Goal: Information Seeking & Learning: Find specific fact

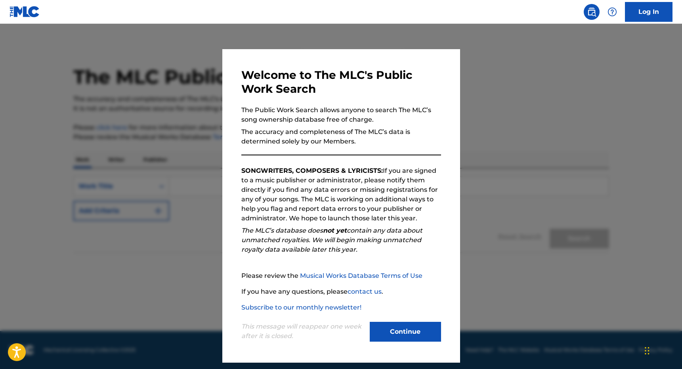
click at [424, 322] on div "This message will reappear one week after it is closed. Continue" at bounding box center [341, 327] width 200 height 31
click at [417, 329] on button "Continue" at bounding box center [405, 332] width 71 height 20
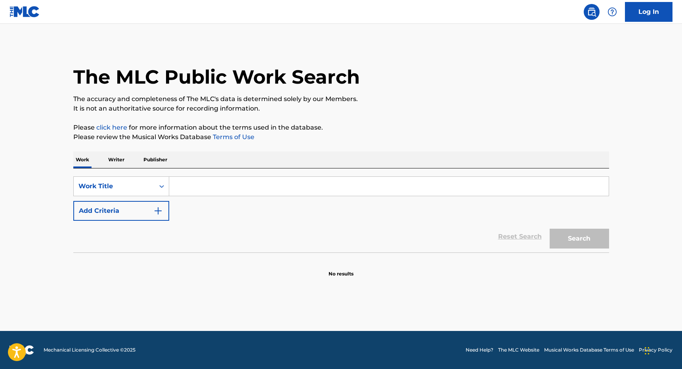
click at [201, 190] on input "Search Form" at bounding box center [389, 186] width 440 height 19
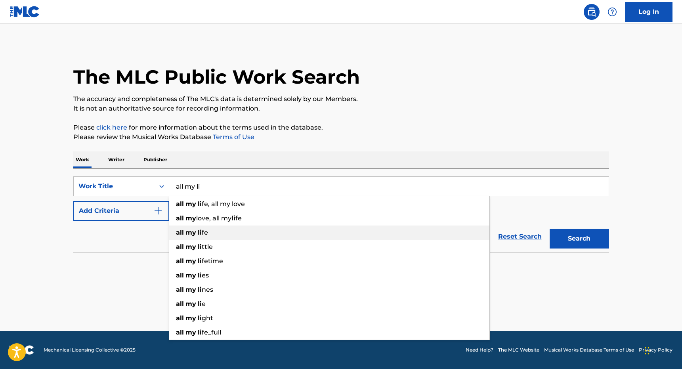
click at [196, 231] on span "Search Form" at bounding box center [197, 233] width 2 height 8
type input "all my life"
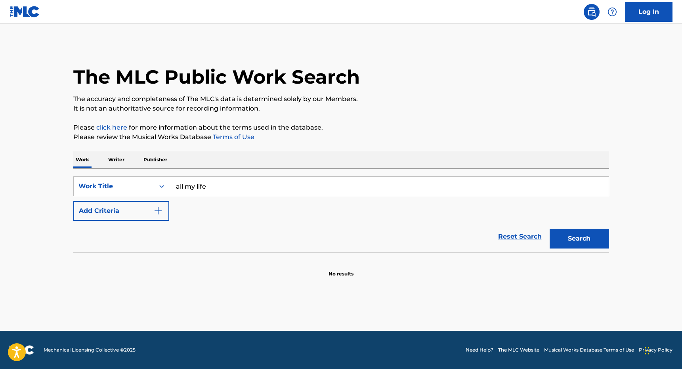
click at [147, 214] on button "Add Criteria" at bounding box center [121, 211] width 96 height 20
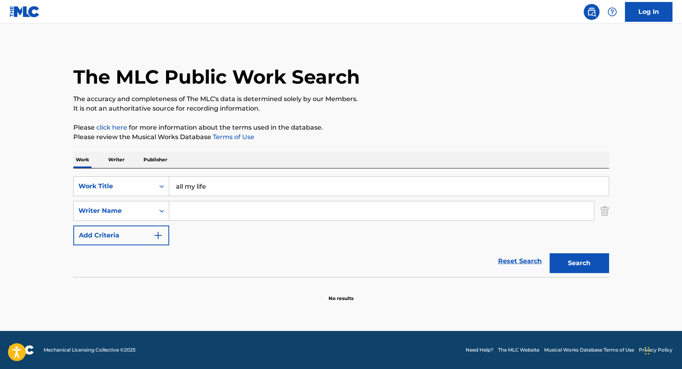
click at [185, 210] on input "Search Form" at bounding box center [381, 210] width 425 height 19
type input "c"
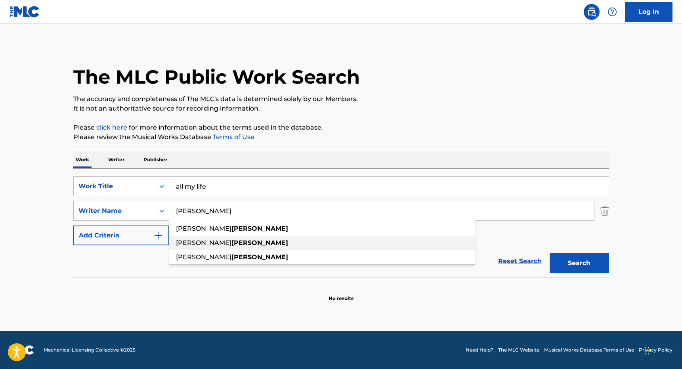
click at [243, 241] on div "[PERSON_NAME]" at bounding box center [322, 243] width 306 height 14
type input "[PERSON_NAME]"
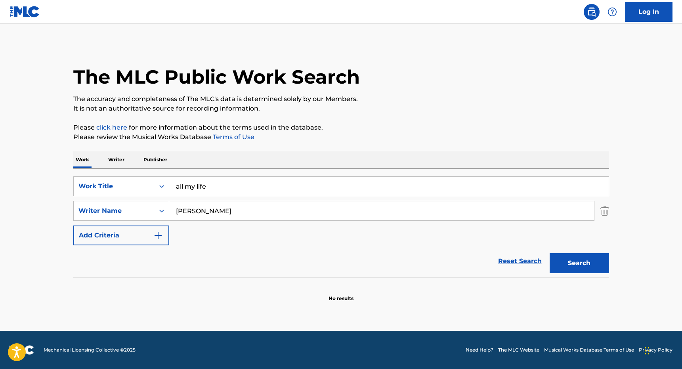
click at [586, 260] on button "Search" at bounding box center [579, 263] width 59 height 20
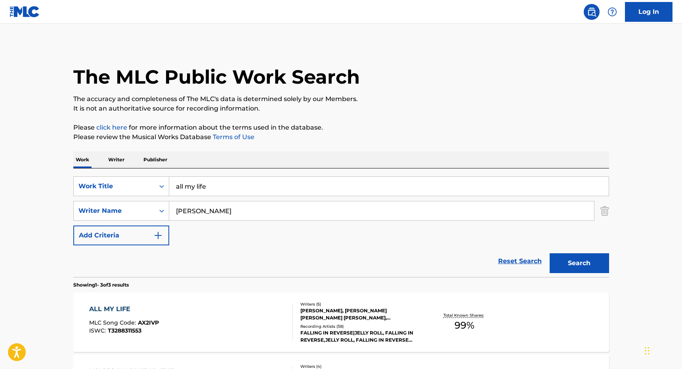
click at [106, 305] on div "ALL MY LIFE" at bounding box center [124, 309] width 70 height 10
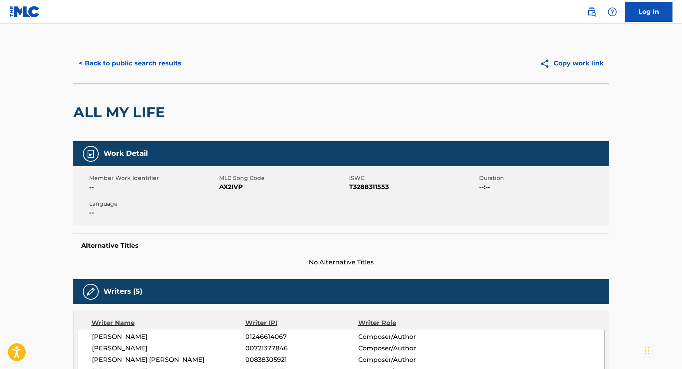
click at [127, 58] on button "< Back to public search results" at bounding box center [130, 64] width 114 height 20
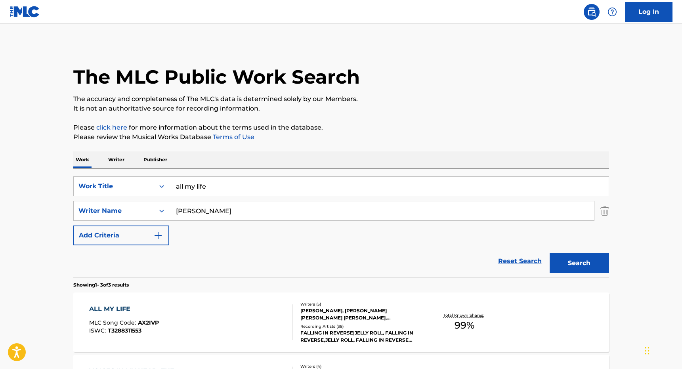
click at [183, 214] on input "[PERSON_NAME]" at bounding box center [381, 210] width 425 height 19
paste input "[PERSON_NAME]"
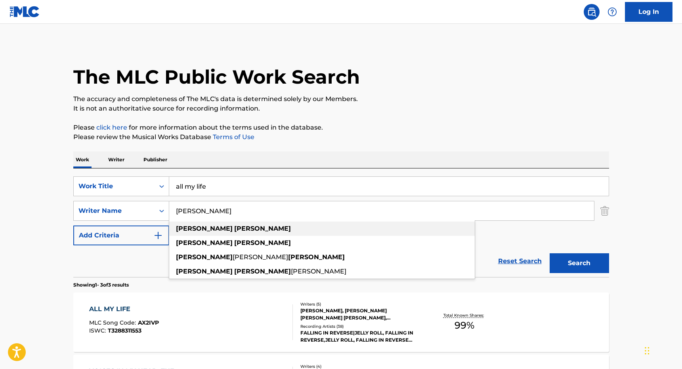
click at [234, 227] on strong "[PERSON_NAME]" at bounding box center [262, 229] width 57 height 8
type input "[PERSON_NAME]"
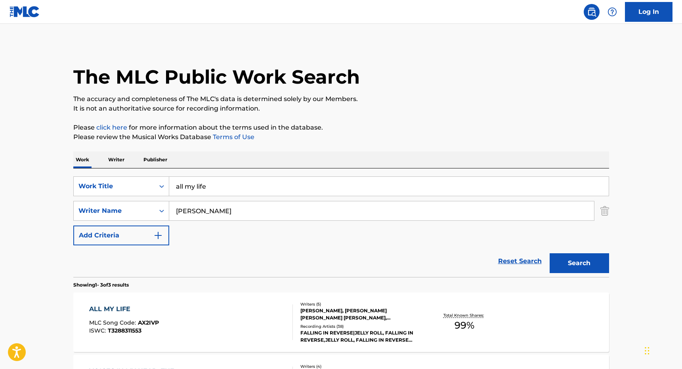
click at [208, 181] on input "all my life" at bounding box center [389, 186] width 440 height 19
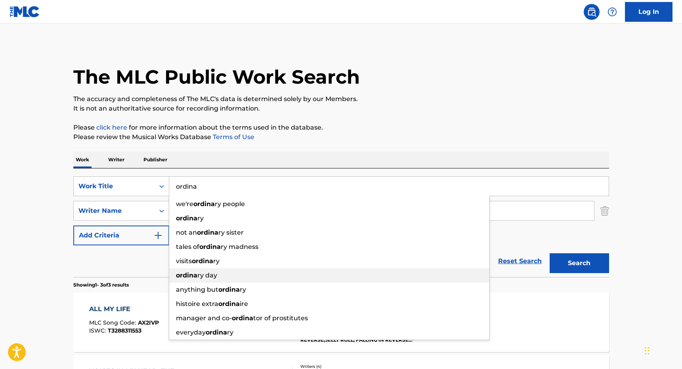
click at [219, 279] on div "ordina ry day" at bounding box center [329, 275] width 320 height 14
type input "ordinary day"
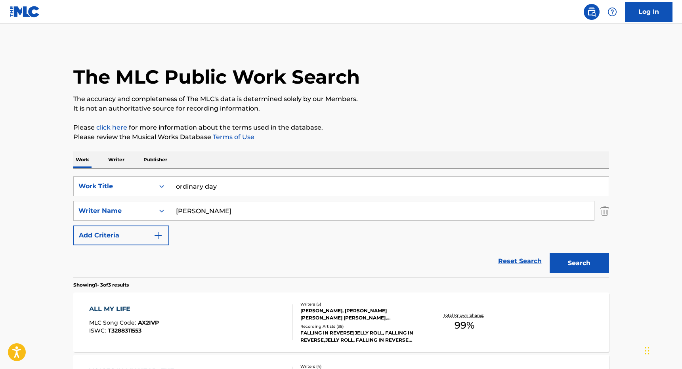
click at [576, 255] on button "Search" at bounding box center [579, 263] width 59 height 20
click at [116, 312] on div "ORDINARY DAY" at bounding box center [126, 309] width 75 height 10
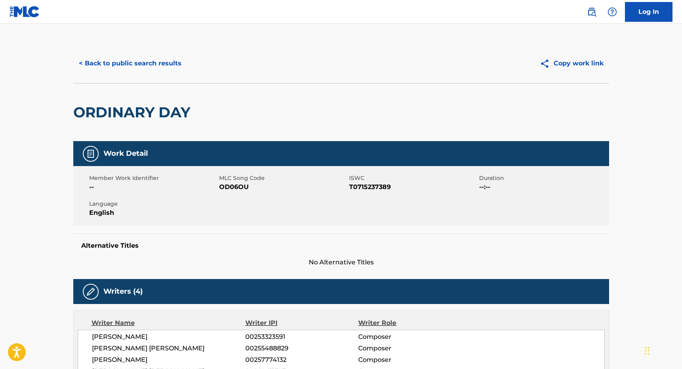
click at [146, 66] on button "< Back to public search results" at bounding box center [130, 64] width 114 height 20
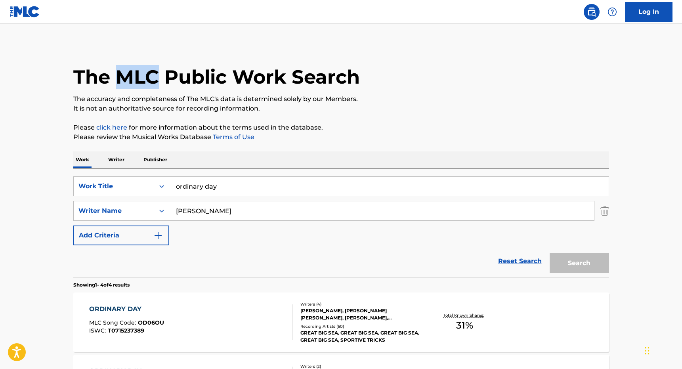
click at [146, 66] on h1 "The MLC Public Work Search" at bounding box center [216, 77] width 287 height 24
click at [198, 218] on input "[PERSON_NAME]" at bounding box center [381, 210] width 425 height 19
click at [200, 217] on input "[PERSON_NAME]" at bounding box center [381, 210] width 425 height 19
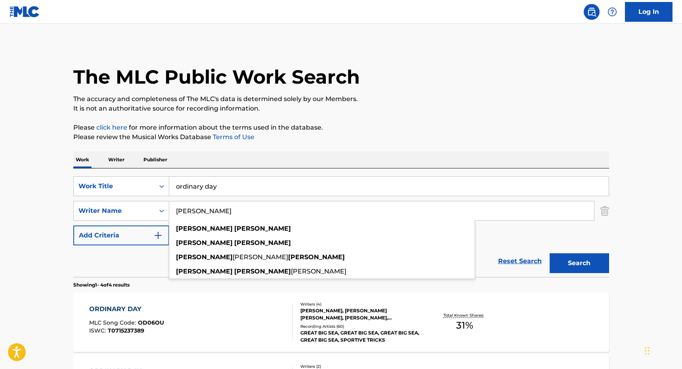
click at [200, 217] on input "[PERSON_NAME]" at bounding box center [381, 210] width 425 height 19
paste input "[PERSON_NAME]"
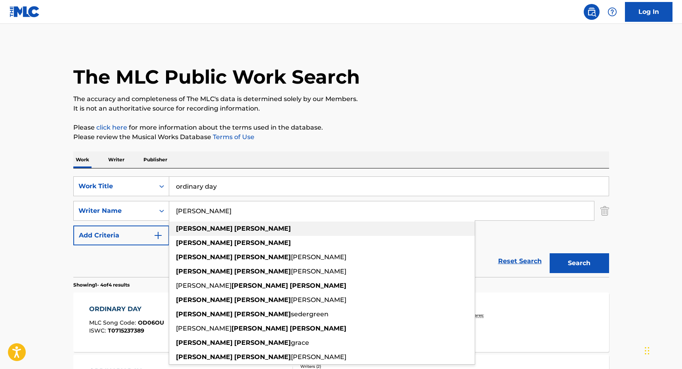
click at [234, 230] on strong "[PERSON_NAME]" at bounding box center [262, 229] width 57 height 8
type input "[PERSON_NAME]"
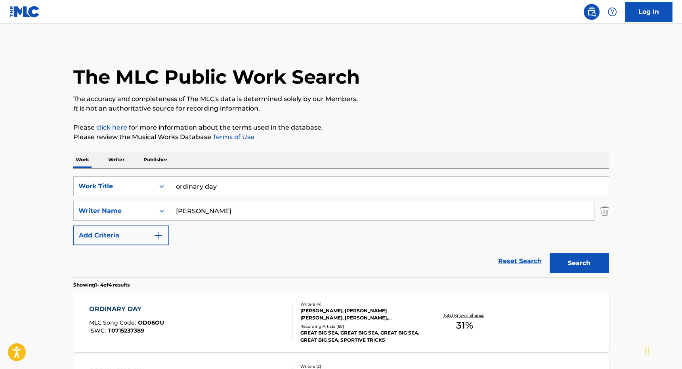
click at [223, 188] on input "ordinary day" at bounding box center [389, 186] width 440 height 19
type input "ך"
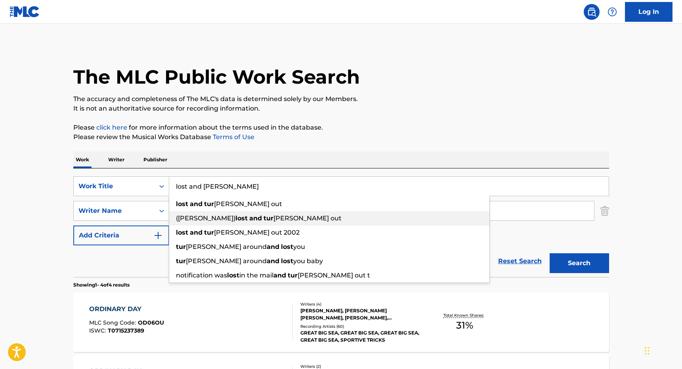
click at [249, 219] on strong "and" at bounding box center [255, 218] width 13 height 8
type input "([PERSON_NAME]) lost and turned out"
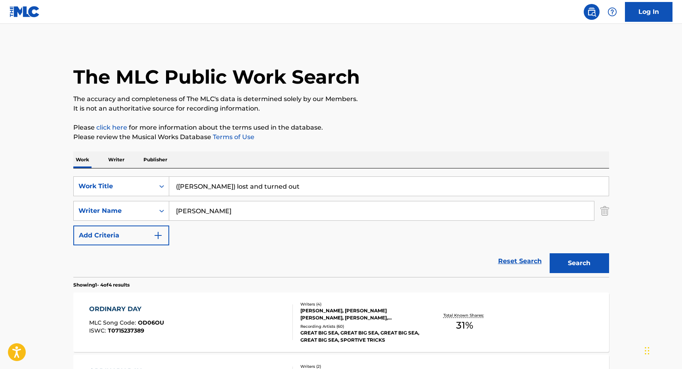
click at [124, 235] on button "Add Criteria" at bounding box center [121, 236] width 96 height 20
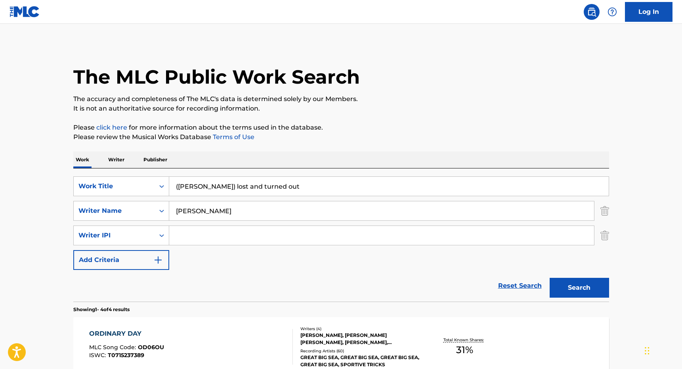
click at [601, 285] on button "Search" at bounding box center [579, 288] width 59 height 20
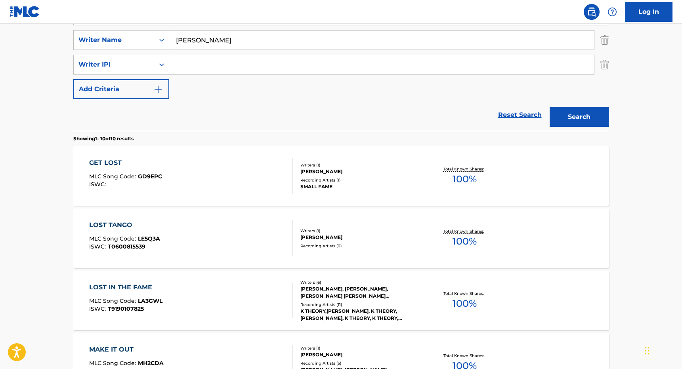
scroll to position [150, 0]
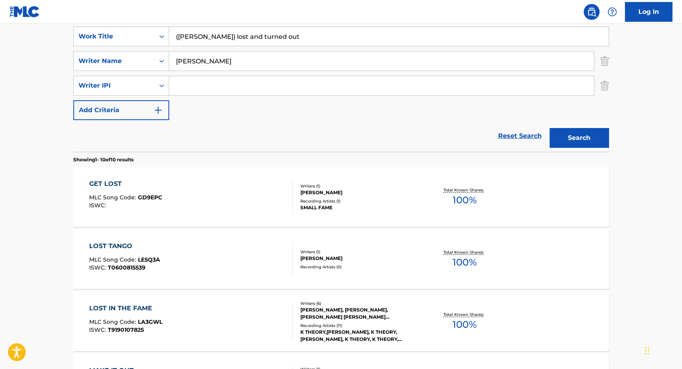
click at [111, 183] on div "GET LOST" at bounding box center [125, 184] width 73 height 10
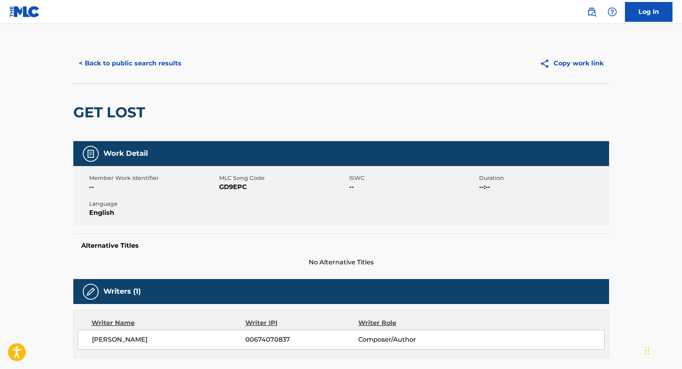
click at [110, 67] on button "< Back to public search results" at bounding box center [130, 64] width 114 height 20
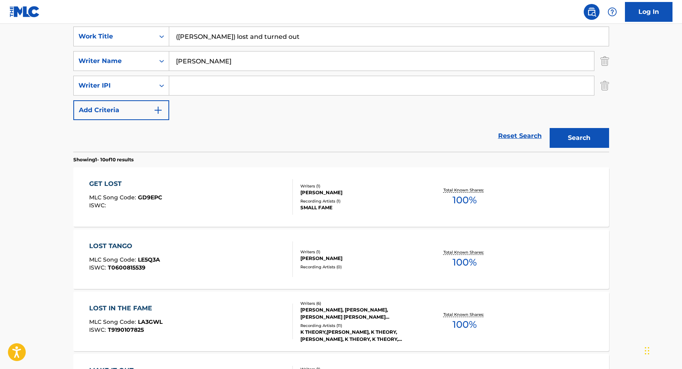
scroll to position [51, 0]
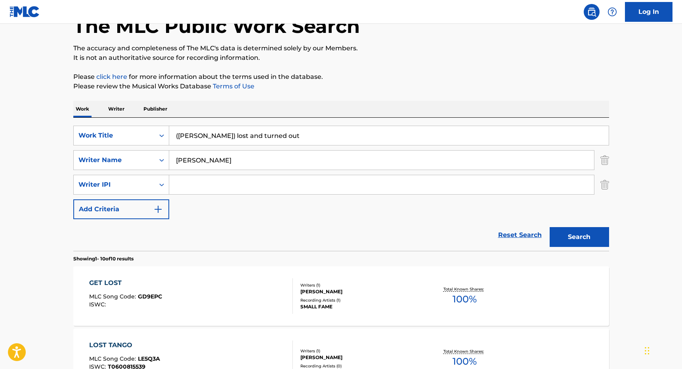
click at [235, 160] on input "[PERSON_NAME]" at bounding box center [381, 160] width 425 height 19
click at [567, 238] on button "Search" at bounding box center [579, 237] width 59 height 20
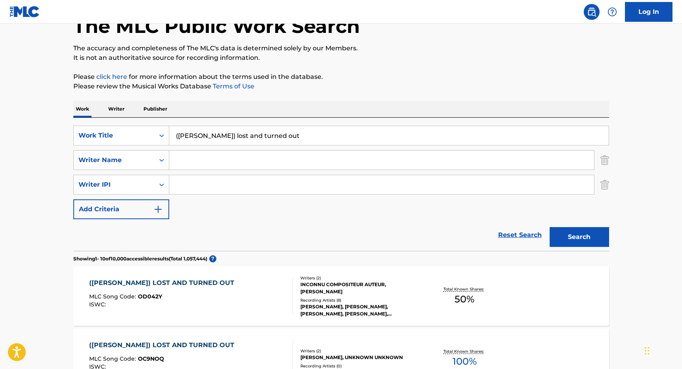
click at [164, 282] on div "([PERSON_NAME]) LOST AND TURNED OUT" at bounding box center [163, 283] width 149 height 10
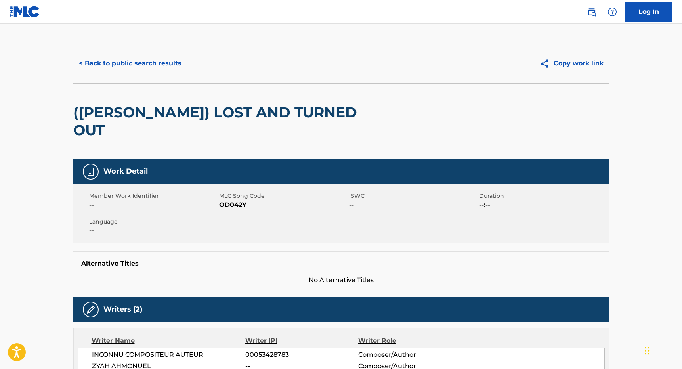
click at [115, 67] on button "< Back to public search results" at bounding box center [130, 64] width 114 height 20
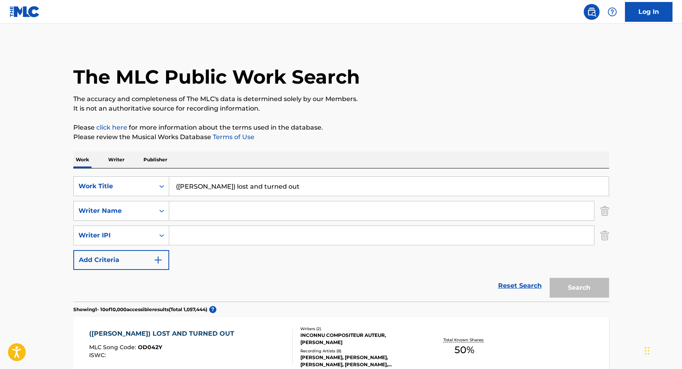
scroll to position [51, 0]
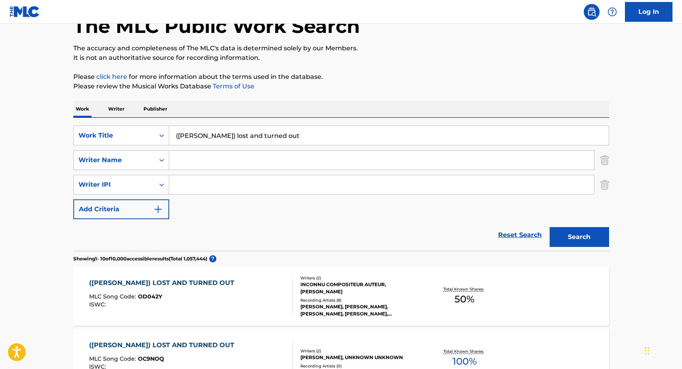
click at [193, 161] on input "Search Form" at bounding box center [381, 160] width 425 height 19
paste input "[PERSON_NAME]"
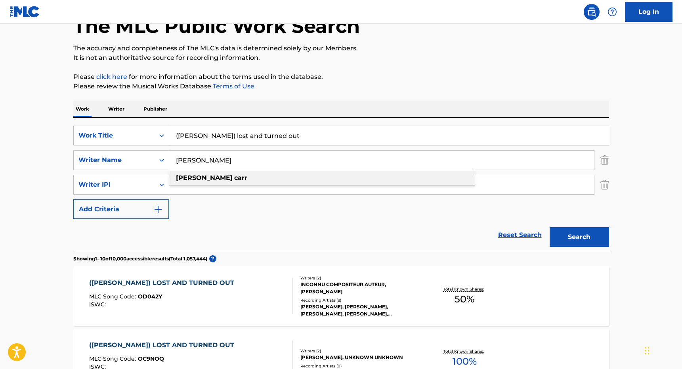
click at [184, 180] on strong "[PERSON_NAME]" at bounding box center [204, 178] width 57 height 8
type input "[PERSON_NAME]"
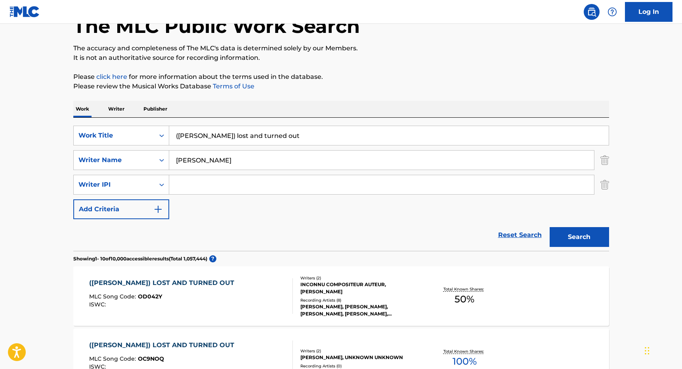
click at [220, 136] on input "([PERSON_NAME]) lost and turned out" at bounding box center [389, 135] width 440 height 19
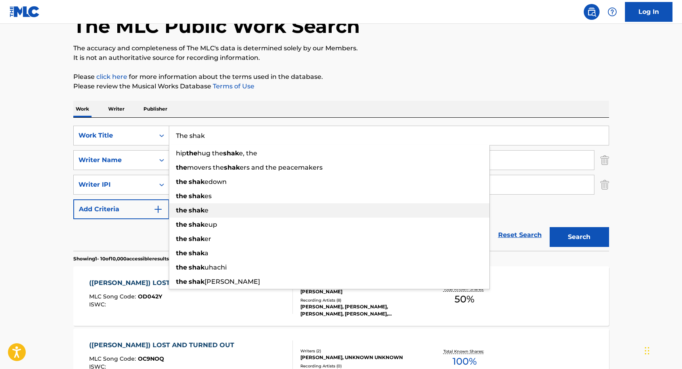
click at [209, 209] on div "the shak e" at bounding box center [329, 210] width 320 height 14
type input "the shake"
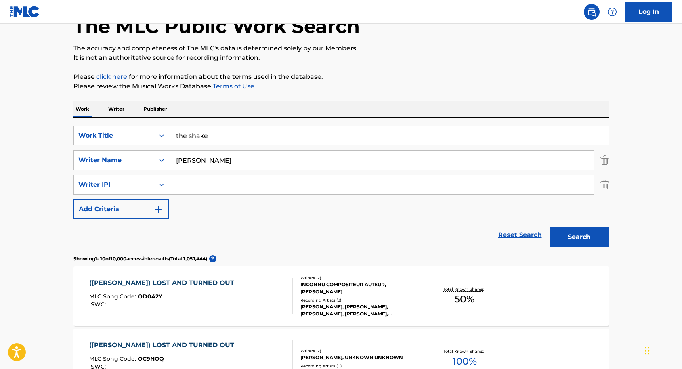
click at [583, 237] on button "Search" at bounding box center [579, 237] width 59 height 20
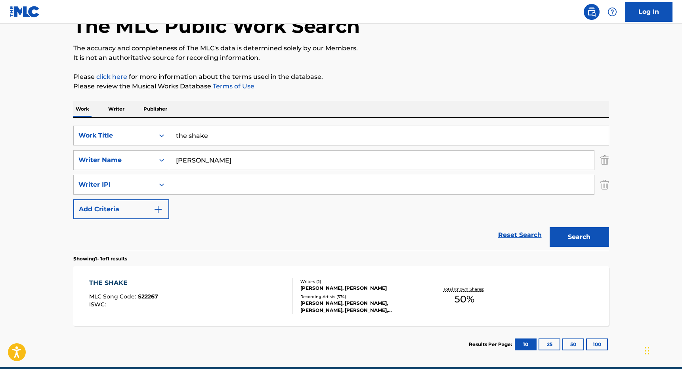
click at [117, 283] on div "THE SHAKE" at bounding box center [123, 283] width 69 height 10
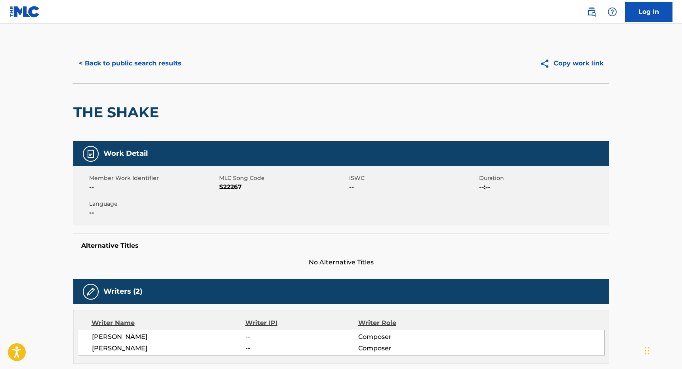
click at [134, 64] on button "< Back to public search results" at bounding box center [130, 64] width 114 height 20
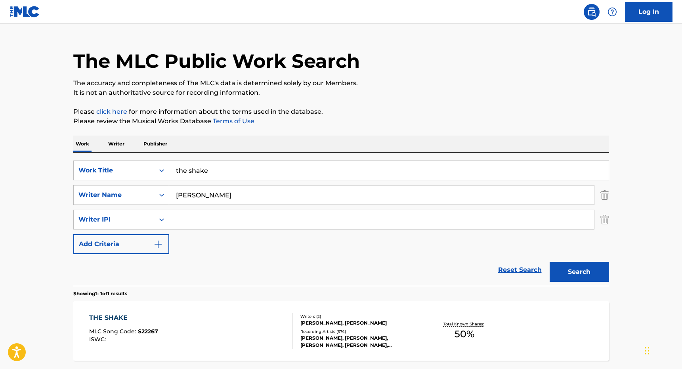
click at [220, 220] on input "Search Form" at bounding box center [381, 219] width 425 height 19
click at [222, 199] on input "[PERSON_NAME]" at bounding box center [381, 195] width 425 height 19
paste input "[PERSON_NAME]"
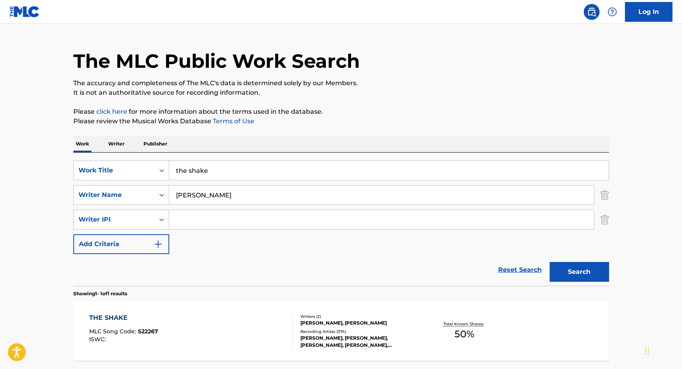
type input "[PERSON_NAME]"
click at [229, 168] on input "the shake" at bounding box center [389, 170] width 440 height 19
click at [203, 193] on input "[PERSON_NAME]" at bounding box center [381, 195] width 425 height 19
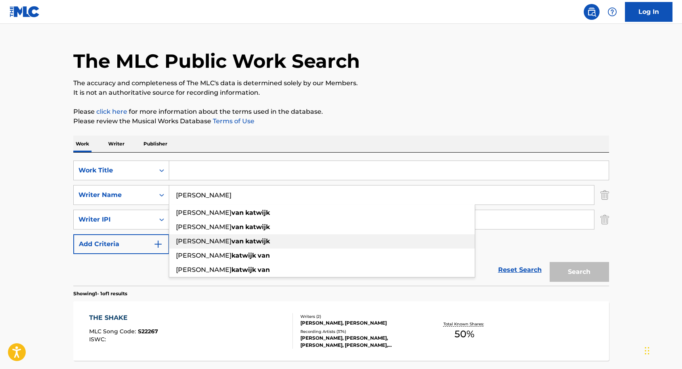
click at [191, 237] on div "[PERSON_NAME]" at bounding box center [322, 241] width 306 height 14
type input "[PERSON_NAME]"
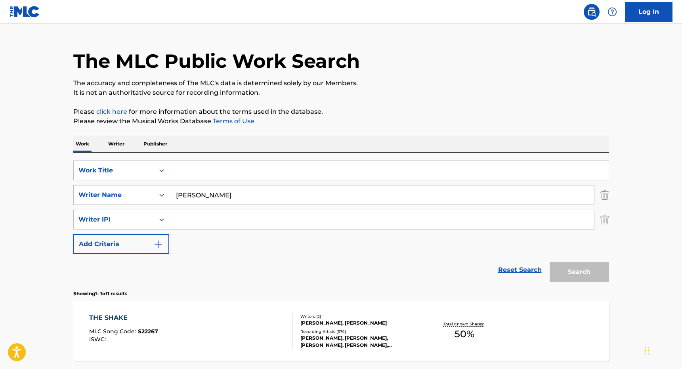
click at [227, 170] on input "Search Form" at bounding box center [389, 170] width 440 height 19
type input "מ"
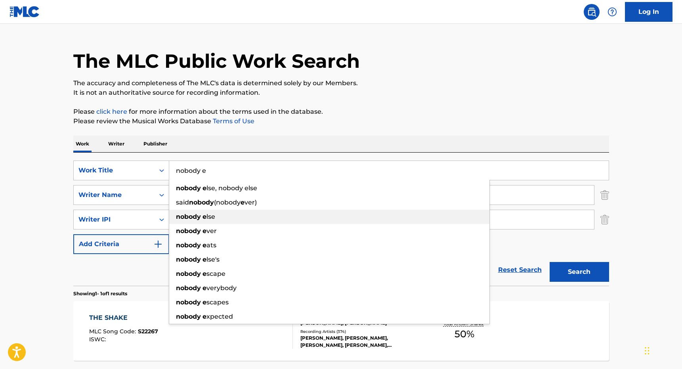
click at [307, 210] on div "nobody e lse" at bounding box center [329, 217] width 320 height 14
type input "nobody else"
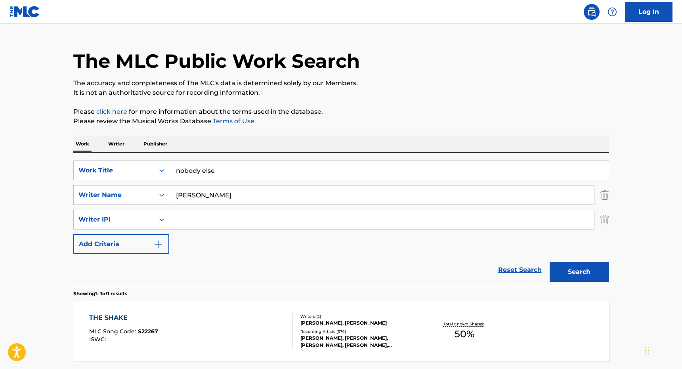
click at [577, 272] on button "Search" at bounding box center [579, 272] width 59 height 20
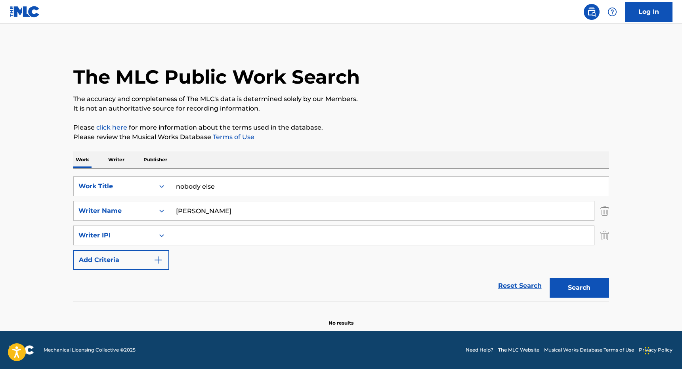
scroll to position [0, 0]
click at [316, 186] on input "nobody else" at bounding box center [389, 186] width 440 height 19
click at [579, 286] on div "Search" at bounding box center [577, 286] width 63 height 32
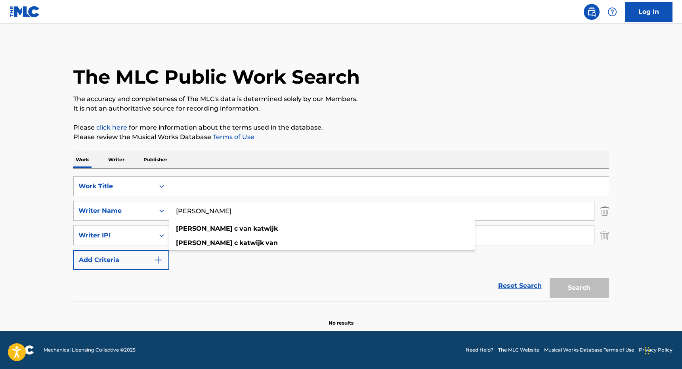
drag, startPoint x: 209, startPoint y: 212, endPoint x: 189, endPoint y: 214, distance: 19.9
click at [189, 214] on input "[PERSON_NAME]" at bounding box center [381, 210] width 425 height 19
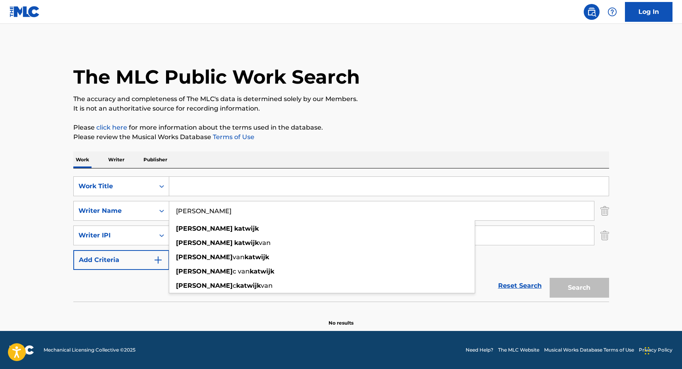
type input "[PERSON_NAME]"
click at [197, 191] on input "Search Form" at bounding box center [389, 186] width 440 height 19
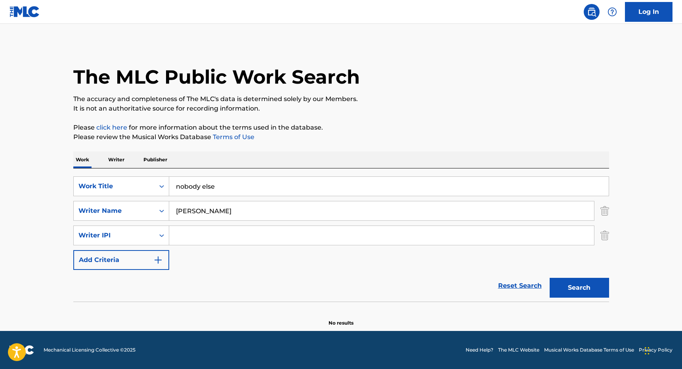
type input "nobody else"
click at [565, 289] on button "Search" at bounding box center [579, 288] width 59 height 20
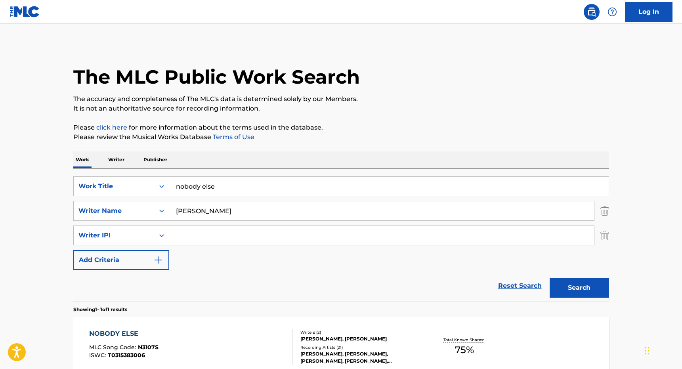
scroll to position [29, 0]
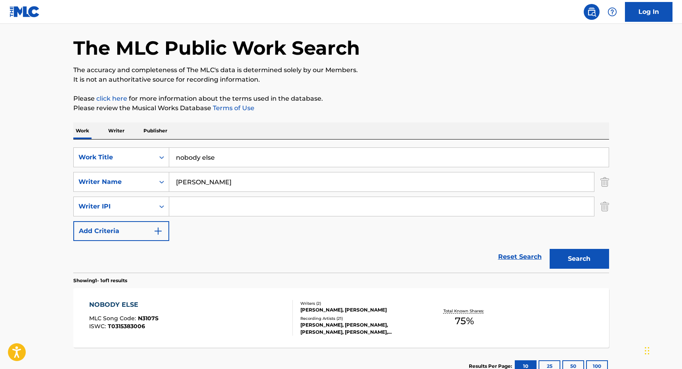
click at [124, 302] on div "NOBODY ELSE" at bounding box center [123, 305] width 69 height 10
